Goal: Information Seeking & Learning: Check status

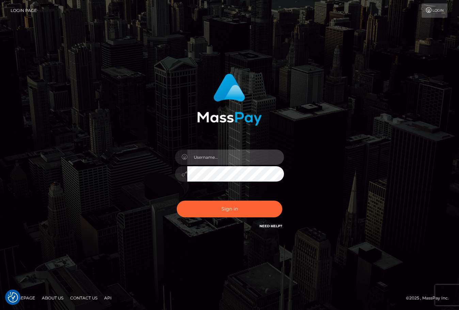
click at [216, 162] on input "text" at bounding box center [235, 156] width 97 height 15
type input "ChristianC.xcite"
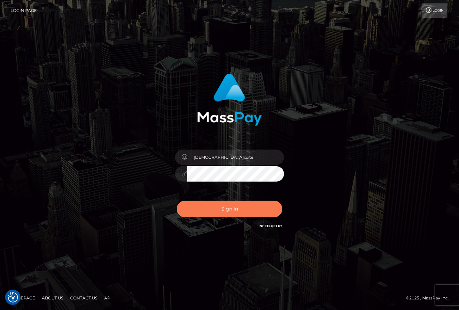
click at [234, 210] on button "Sign in" at bounding box center [229, 208] width 105 height 17
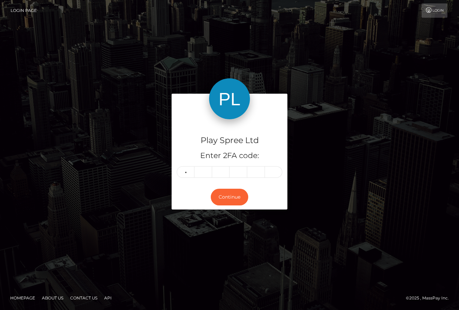
type input "4"
type input "5"
type input "4"
type input "3"
type input "6"
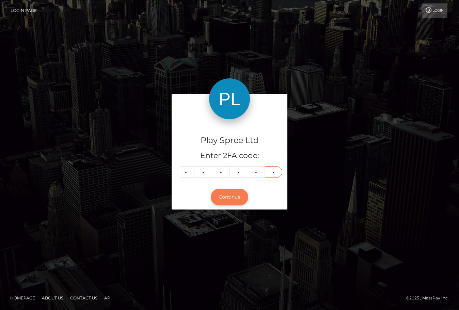
type input "2"
click at [237, 192] on button "Continue" at bounding box center [229, 196] width 37 height 17
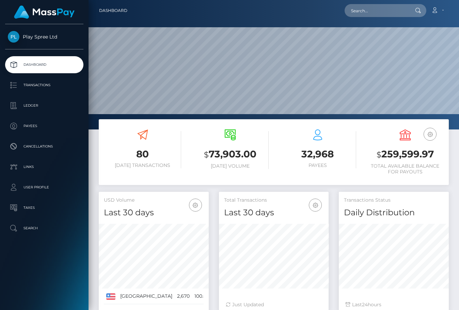
scroll to position [121, 110]
click at [372, 11] on input "text" at bounding box center [376, 10] width 64 height 13
paste input "1615553"
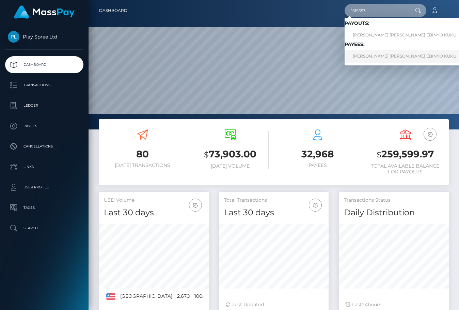
type input "1615553"
click at [396, 53] on link "ANNA RACHEAL EBINYO KUKU" at bounding box center [404, 56] width 120 height 13
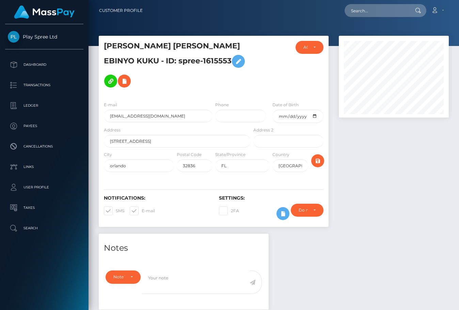
scroll to position [82, 110]
click at [401, 164] on div at bounding box center [393, 135] width 120 height 198
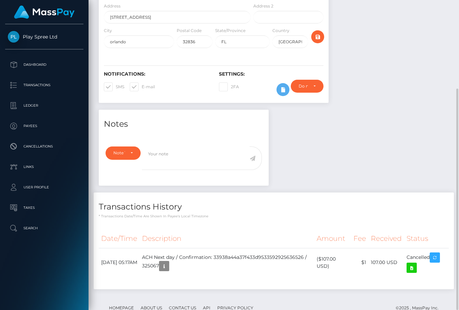
drag, startPoint x: 384, startPoint y: 178, endPoint x: 368, endPoint y: 189, distance: 19.6
click at [384, 192] on div "Transactions History * Transactions date/time are shown in payee's local timezo…" at bounding box center [274, 205] width 360 height 26
click at [408, 110] on div "Notes Note Type Compliance Clear Compliance General Note Type" at bounding box center [274, 203] width 360 height 186
drag, startPoint x: 361, startPoint y: 82, endPoint x: 359, endPoint y: 76, distance: 6.5
click at [361, 82] on div at bounding box center [393, 11] width 120 height 198
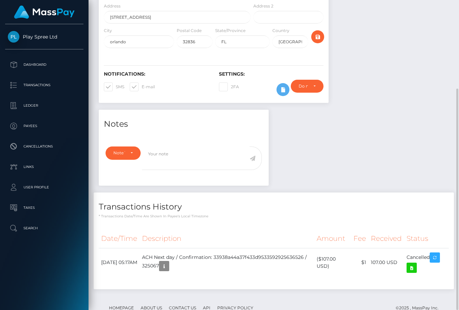
scroll to position [0, 0]
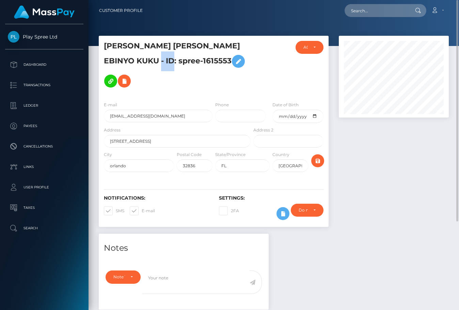
drag, startPoint x: 137, startPoint y: 60, endPoint x: 101, endPoint y: 61, distance: 36.1
click at [101, 61] on div "ANNA RACHEAL EBINYO KUKU - ID: spree-1615553" at bounding box center [175, 68] width 153 height 55
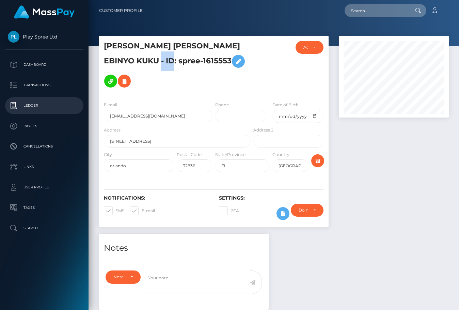
copy h5 "spree-1615553"
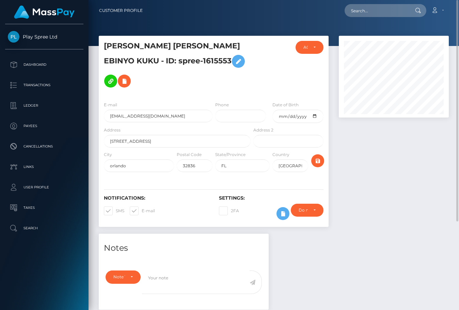
click at [412, 211] on div at bounding box center [393, 135] width 120 height 198
click at [136, 135] on input "8896 Della Scala Cir, FL, 32836" at bounding box center [177, 141] width 147 height 13
click at [144, 129] on div "Address 8896 Della Scala Cir, FL, 32836" at bounding box center [175, 138] width 153 height 24
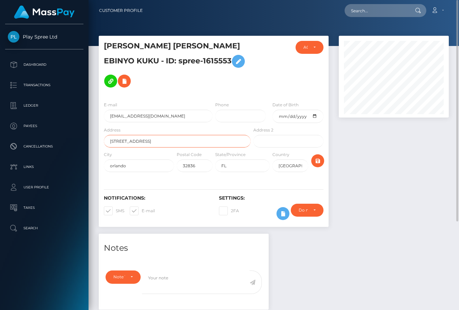
drag, startPoint x: 150, startPoint y: 120, endPoint x: 108, endPoint y: 119, distance: 41.8
click at [108, 135] on input "8896 Della Scala Cir, FL, 32836" at bounding box center [177, 141] width 147 height 13
click at [426, 163] on div at bounding box center [393, 135] width 120 height 198
drag, startPoint x: 133, startPoint y: 121, endPoint x: 150, endPoint y: 122, distance: 17.0
click at [150, 135] on input "8896 Della Scala Cir, FL, 32836" at bounding box center [177, 141] width 147 height 13
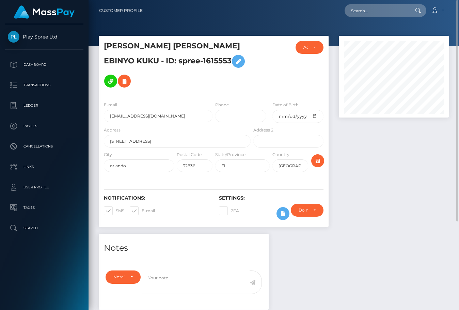
drag, startPoint x: 403, startPoint y: 207, endPoint x: 400, endPoint y: 210, distance: 4.1
click at [403, 207] on div at bounding box center [393, 135] width 120 height 198
drag, startPoint x: 149, startPoint y: 120, endPoint x: 95, endPoint y: 121, distance: 53.8
click at [95, 121] on div "ANNA RACHEAL EBINYO KUKU - ID: spree-1615553 ACTIVE DEACTIVE CLOSED ACTIVE FL" at bounding box center [214, 135] width 240 height 198
click at [149, 135] on input "8896 Della Scala Cir, FL, 32836" at bounding box center [177, 141] width 147 height 13
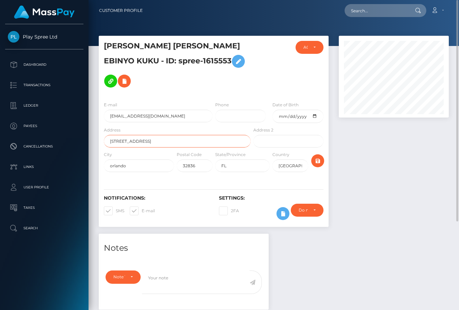
click at [149, 135] on input "8896 Della Scala Cir, FL, 32836" at bounding box center [177, 141] width 147 height 13
click at [153, 159] on input "orlando" at bounding box center [139, 165] width 70 height 13
drag, startPoint x: 149, startPoint y: 121, endPoint x: 96, endPoint y: 119, distance: 53.4
click at [96, 119] on div "ANNA RACHEAL EBINYO KUKU - ID: spree-1615553 ACTIVE DEACTIVE CLOSED ACTIVE FL" at bounding box center [214, 135] width 240 height 198
drag, startPoint x: 150, startPoint y: 121, endPoint x: 95, endPoint y: 117, distance: 55.3
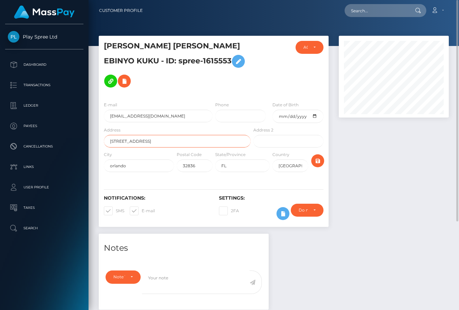
click at [95, 117] on div "ANNA RACHEAL EBINYO KUKU - ID: spree-1615553 ACTIVE DEACTIVE CLOSED ACTIVE FL" at bounding box center [214, 135] width 240 height 198
drag, startPoint x: 392, startPoint y: 177, endPoint x: 388, endPoint y: 184, distance: 7.8
click at [393, 177] on div at bounding box center [393, 135] width 120 height 198
click at [146, 60] on h5 "ANNA RACHEAL EBINYO KUKU - ID: spree-1615553" at bounding box center [175, 66] width 143 height 50
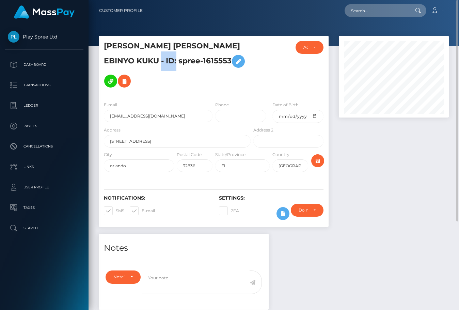
copy h5 "1615553"
click at [380, 156] on div at bounding box center [393, 135] width 120 height 198
click at [190, 159] on input "32836" at bounding box center [195, 165] width 36 height 13
drag, startPoint x: 412, startPoint y: 199, endPoint x: 398, endPoint y: 201, distance: 14.4
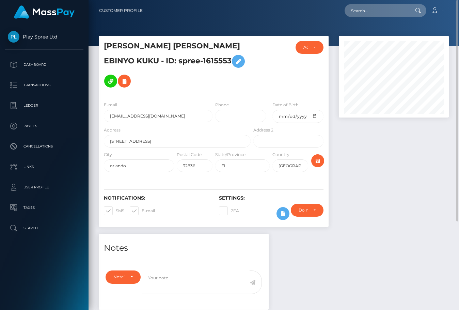
click at [412, 199] on div at bounding box center [393, 135] width 120 height 198
click at [406, 185] on div at bounding box center [393, 135] width 120 height 198
click at [389, 181] on div at bounding box center [393, 135] width 120 height 198
drag, startPoint x: 200, startPoint y: 45, endPoint x: 92, endPoint y: 46, distance: 107.8
click at [92, 46] on div "Customer Profile Loading... Loading..." at bounding box center [273, 155] width 370 height 310
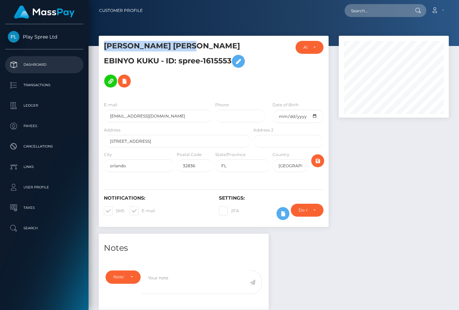
copy div "ANNA RACHEAL EBINYO"
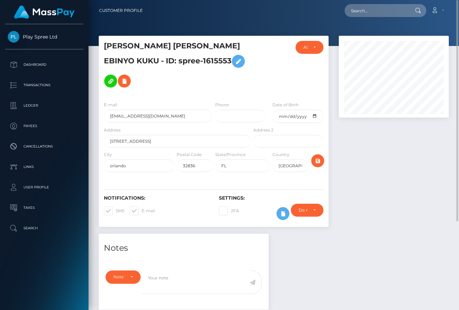
drag, startPoint x: 377, startPoint y: 192, endPoint x: 365, endPoint y: 199, distance: 14.0
click at [376, 192] on div at bounding box center [393, 135] width 120 height 198
drag, startPoint x: 200, startPoint y: 46, endPoint x: 104, endPoint y: 45, distance: 95.9
click at [104, 45] on h5 "ANNA RACHEAL EBINYO KUKU - ID: spree-1615553" at bounding box center [175, 66] width 143 height 50
copy h5 "ANNA RACHEAL EBINYO"
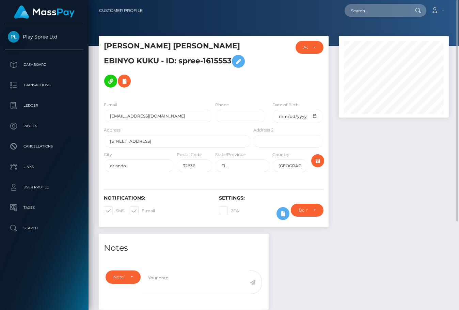
click at [416, 160] on div at bounding box center [393, 135] width 120 height 198
click at [353, 173] on div at bounding box center [393, 135] width 120 height 198
click at [205, 46] on h5 "ANNA RACHEAL EBINYO KUKU - ID: spree-1615553" at bounding box center [175, 66] width 143 height 50
copy h5 "KUKU"
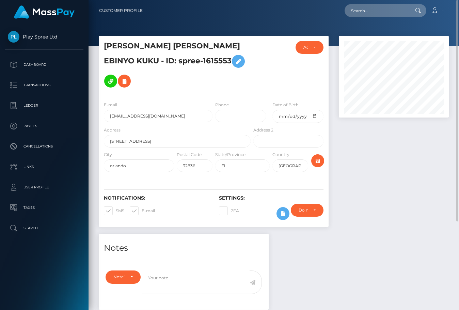
drag, startPoint x: 388, startPoint y: 170, endPoint x: 314, endPoint y: 85, distance: 113.3
click at [389, 169] on div at bounding box center [393, 135] width 120 height 198
click at [140, 110] on input "annakuku11@gmail.com" at bounding box center [158, 116] width 109 height 13
click at [140, 110] on input "[EMAIL_ADDRESS][DOMAIN_NAME]" at bounding box center [158, 116] width 109 height 13
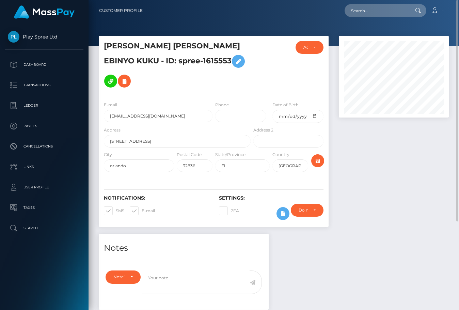
click at [358, 211] on div at bounding box center [393, 135] width 120 height 198
drag, startPoint x: 392, startPoint y: 188, endPoint x: 375, endPoint y: 194, distance: 18.0
click at [391, 188] on div at bounding box center [393, 135] width 120 height 198
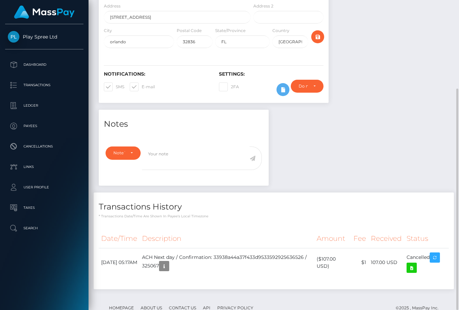
click at [407, 201] on h4 "Transactions History" at bounding box center [274, 207] width 350 height 12
click at [381, 137] on div "Notes Note Type Compliance Clear Compliance General Note Type" at bounding box center [274, 203] width 360 height 186
click at [390, 130] on div "Notes Note Type Compliance Clear Compliance General Note Type" at bounding box center [274, 203] width 360 height 186
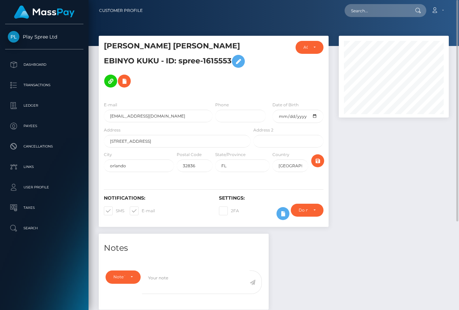
click at [370, 175] on div at bounding box center [393, 135] width 120 height 198
click at [438, 173] on div at bounding box center [393, 135] width 120 height 198
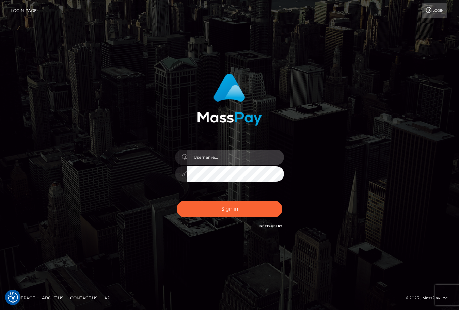
click at [224, 160] on input "text" at bounding box center [235, 156] width 97 height 15
type input "[DEMOGRAPHIC_DATA]xcite"
click at [224, 161] on input "[DEMOGRAPHIC_DATA]xcite" at bounding box center [235, 156] width 97 height 15
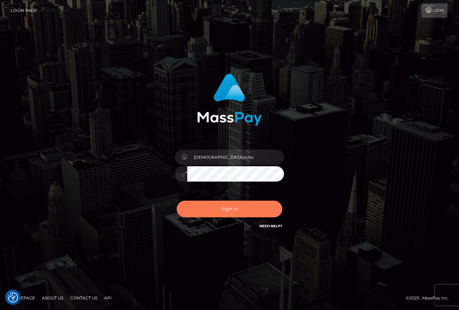
click at [218, 214] on button "Sign in" at bounding box center [229, 208] width 105 height 17
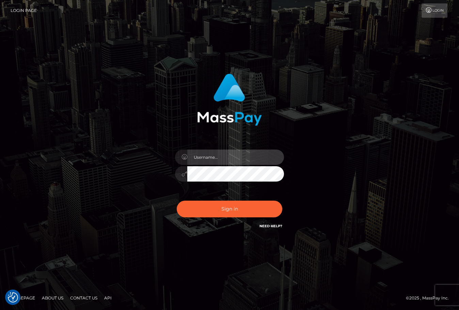
click at [211, 154] on input "text" at bounding box center [235, 156] width 97 height 15
type input "[DEMOGRAPHIC_DATA]xcite"
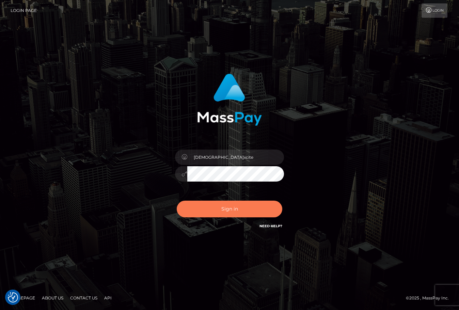
click at [214, 207] on button "Sign in" at bounding box center [229, 208] width 105 height 17
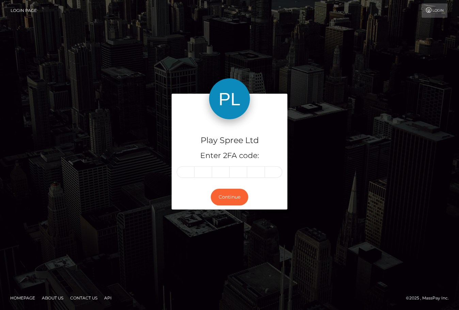
click at [436, 180] on div "Play Spree Ltd Enter 2FA code: Continue" at bounding box center [229, 155] width 459 height 224
click at [178, 175] on input "text" at bounding box center [186, 172] width 18 height 12
type input "3"
type input "7"
type input "0"
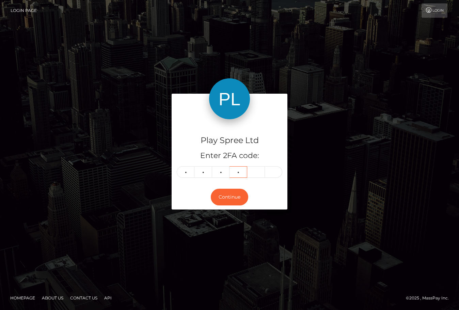
type input "6"
type input "3"
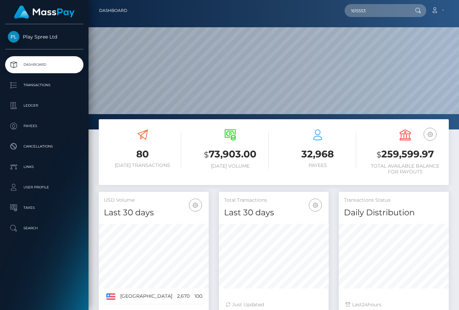
scroll to position [121, 110]
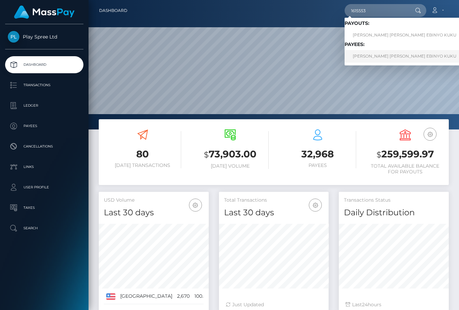
click at [394, 53] on link "[PERSON_NAME] [PERSON_NAME] EBINYO KUKU" at bounding box center [404, 56] width 120 height 13
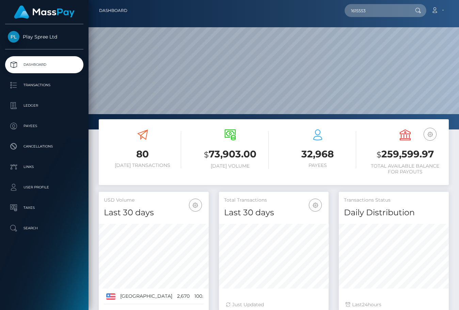
scroll to position [101, 0]
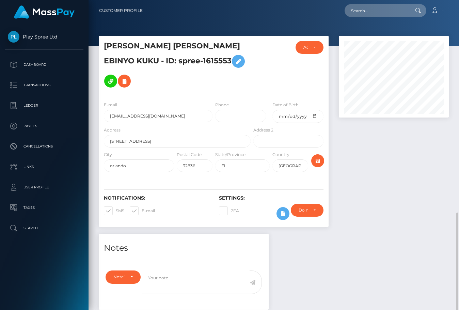
scroll to position [82, 110]
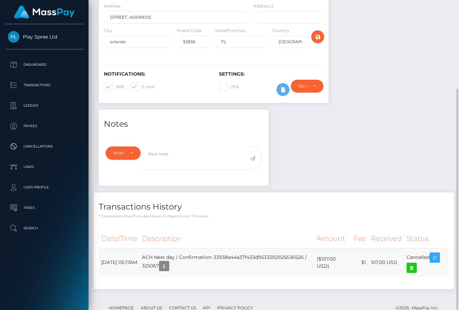
click at [260, 248] on td "ACH Next day / Confirmation: 33938a44a37f433d9533592925636526 / 325067" at bounding box center [226, 262] width 175 height 29
copy td "325067"
